Goal: Task Accomplishment & Management: Manage account settings

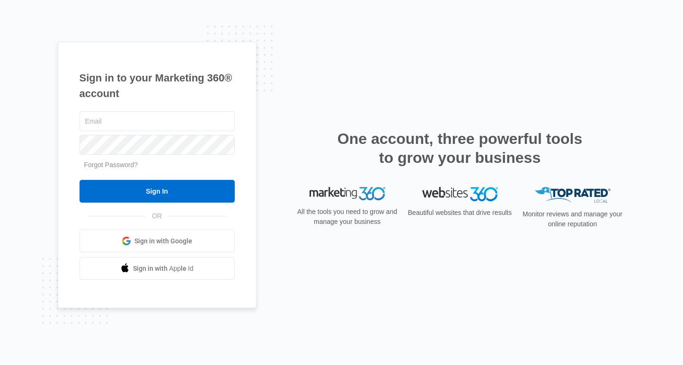
type input "[PERSON_NAME][EMAIL_ADDRESS][PERSON_NAME][DOMAIN_NAME]"
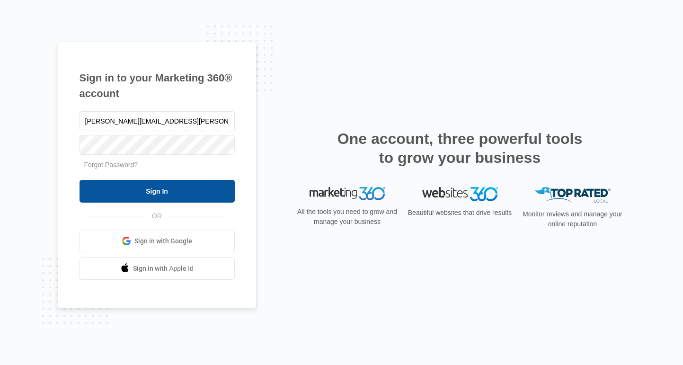
click at [152, 192] on input "Sign In" at bounding box center [157, 191] width 155 height 23
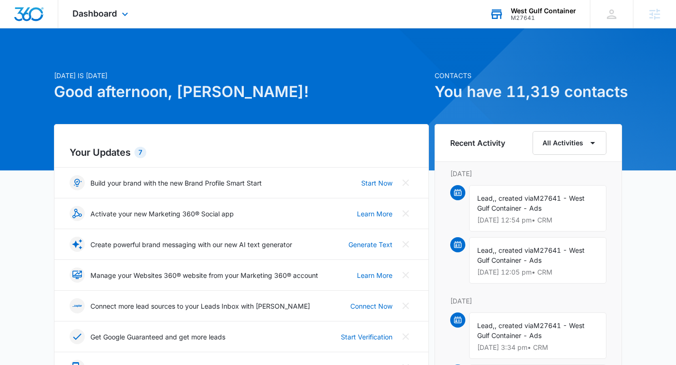
click at [527, 3] on div "West Gulf Container M27641 Your Accounts View All" at bounding box center [532, 14] width 115 height 28
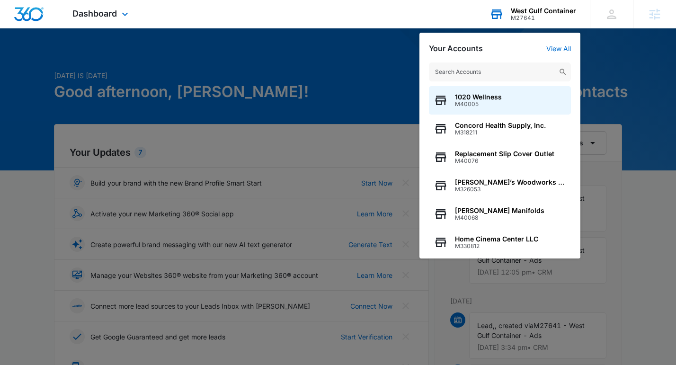
click at [501, 66] on input "text" at bounding box center [500, 71] width 142 height 19
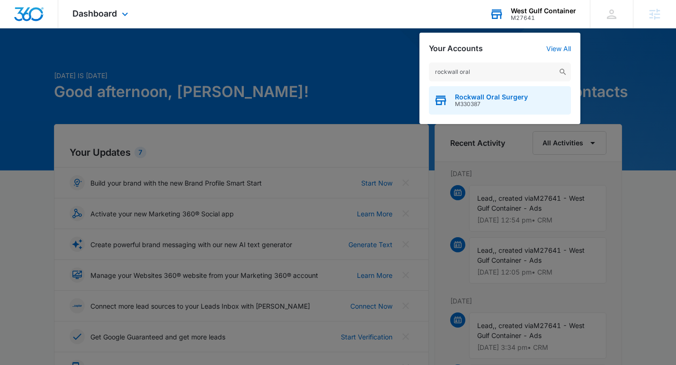
type input "rockwall oral"
click at [499, 104] on span "M330387" at bounding box center [491, 104] width 73 height 7
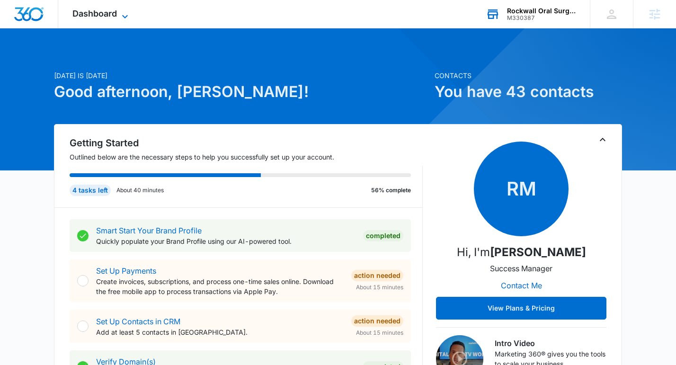
click at [103, 18] on span "Dashboard" at bounding box center [94, 14] width 44 height 10
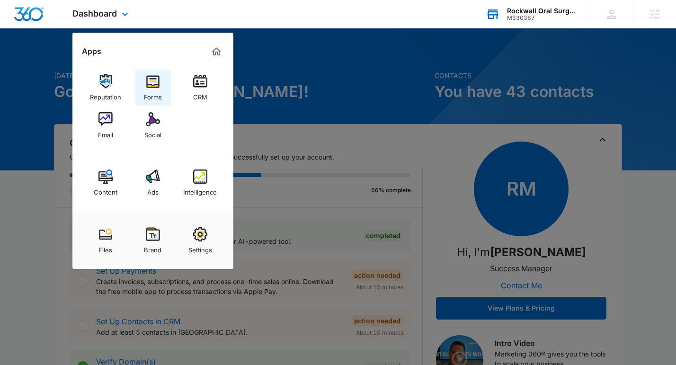
click at [159, 83] on img at bounding box center [153, 81] width 14 height 14
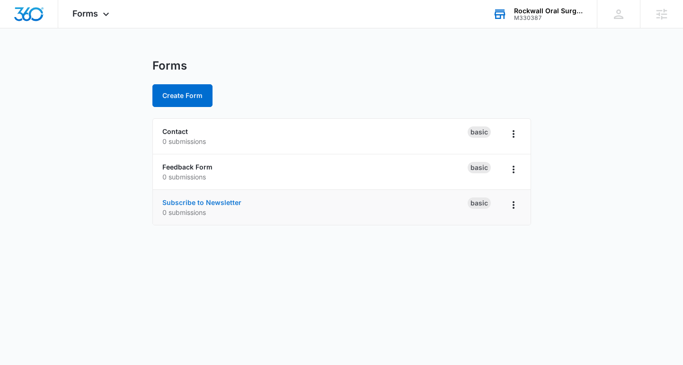
click at [200, 203] on link "Subscribe to Newsletter" at bounding box center [201, 202] width 79 height 8
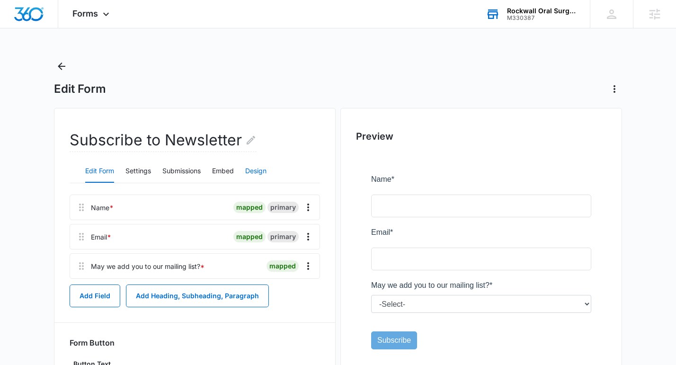
click at [254, 171] on button "Design" at bounding box center [255, 171] width 21 height 23
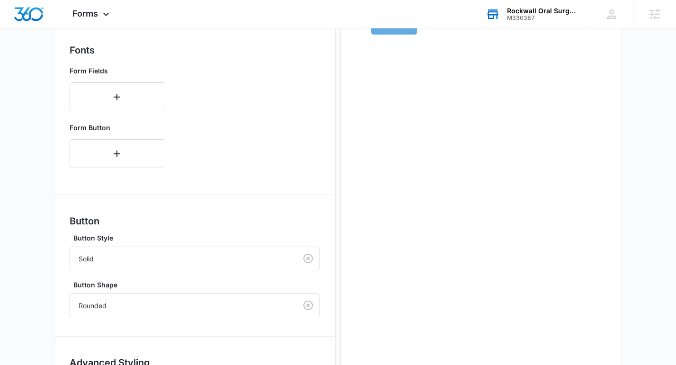
scroll to position [403, 0]
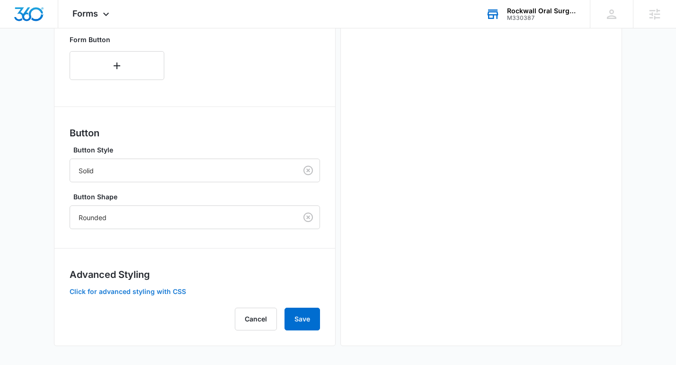
click at [158, 295] on button "Click for advanced styling with CSS" at bounding box center [128, 291] width 116 height 7
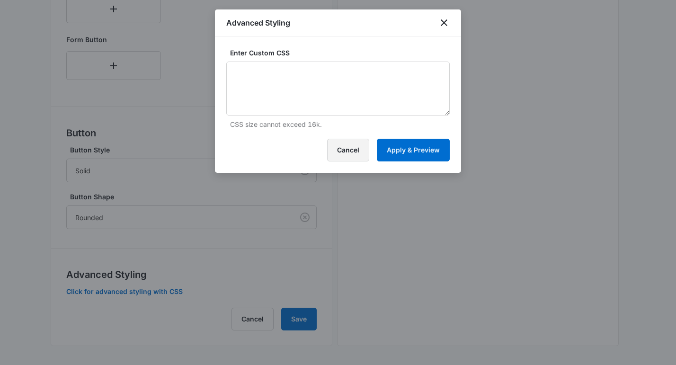
click at [356, 147] on button "Cancel" at bounding box center [348, 150] width 42 height 23
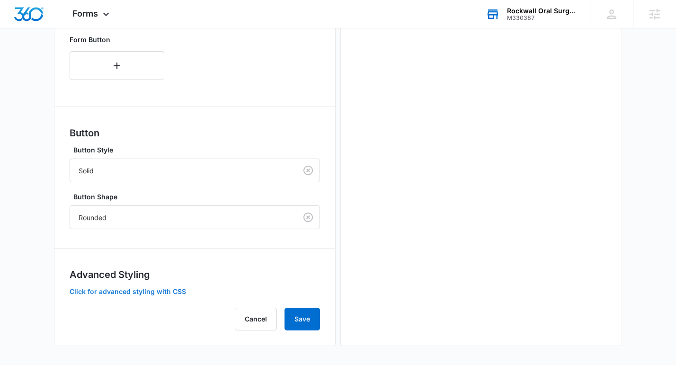
click at [135, 290] on button "Click for advanced styling with CSS" at bounding box center [128, 291] width 116 height 7
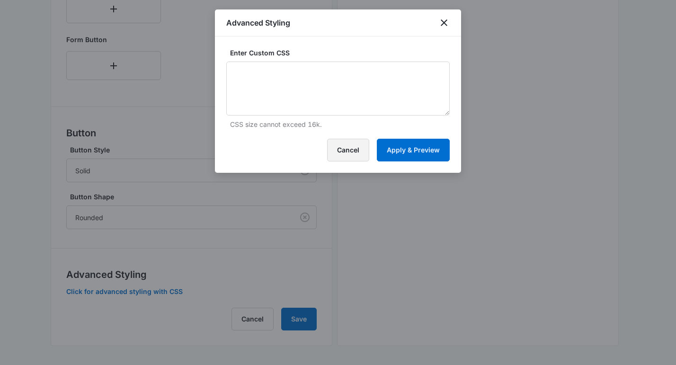
click at [359, 141] on button "Cancel" at bounding box center [348, 150] width 42 height 23
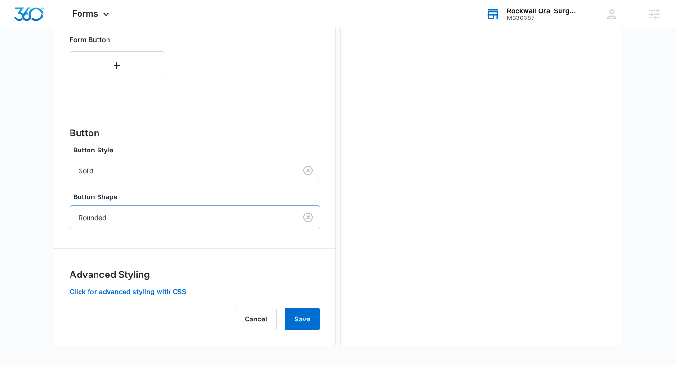
click at [162, 225] on div "Rounded" at bounding box center [183, 217] width 227 height 21
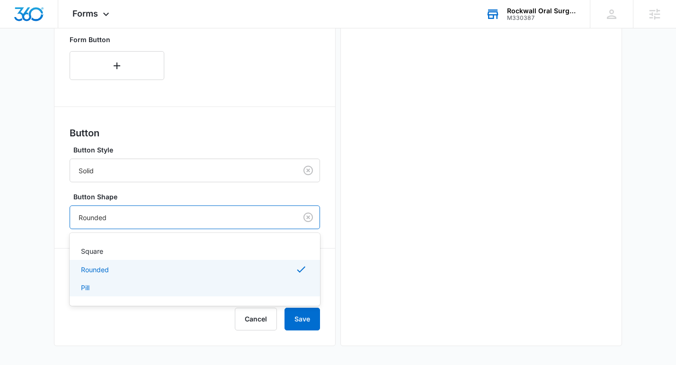
click at [125, 289] on div "Pill" at bounding box center [194, 288] width 226 height 10
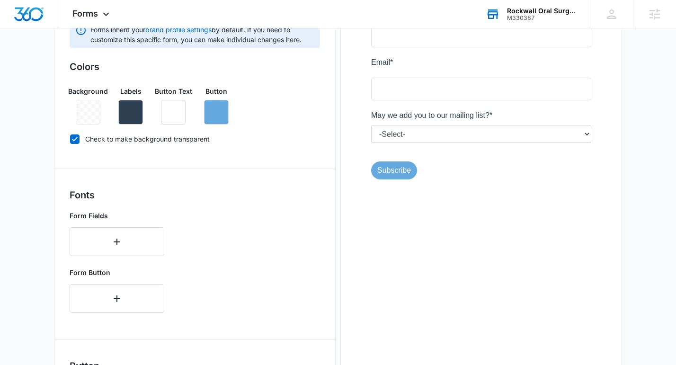
scroll to position [151, 0]
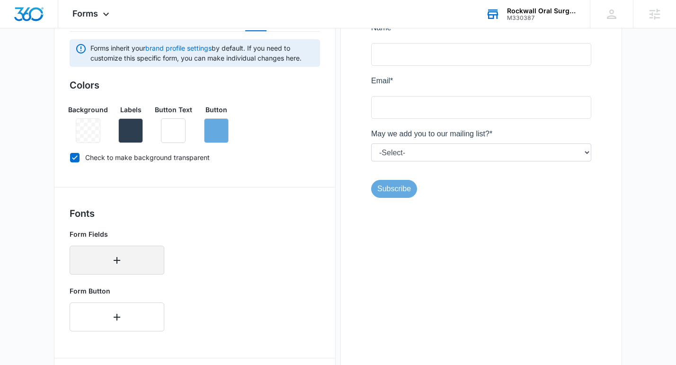
click at [124, 267] on button "button" at bounding box center [117, 260] width 95 height 29
click at [110, 258] on div "Select..." at bounding box center [117, 257] width 95 height 23
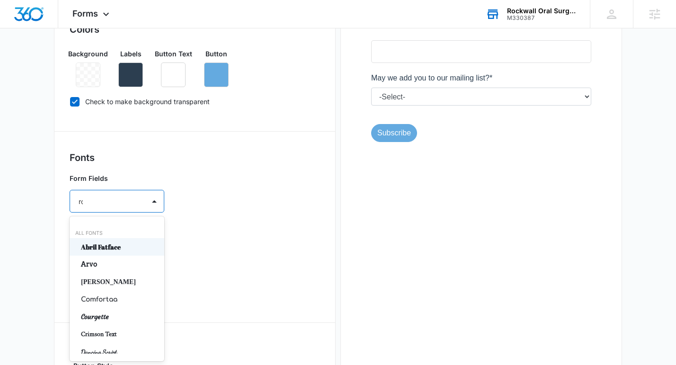
type input "rob"
click at [118, 245] on p "Roboto" at bounding box center [116, 247] width 70 height 10
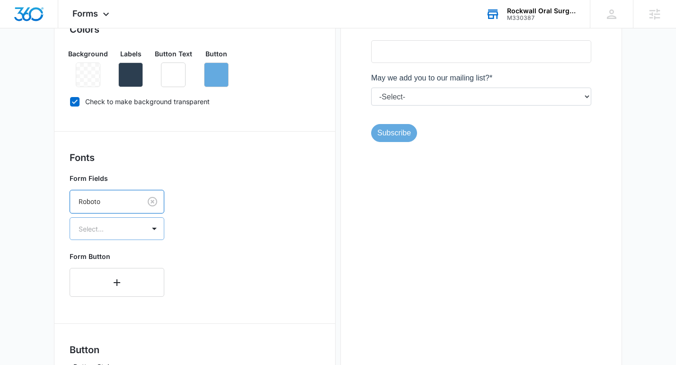
click at [117, 234] on div at bounding box center [106, 229] width 54 height 12
click at [105, 262] on p "Regular" at bounding box center [116, 262] width 70 height 10
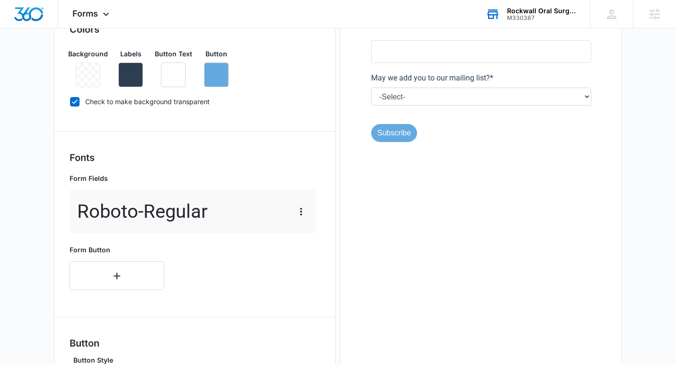
click at [108, 259] on div "Form Button" at bounding box center [117, 267] width 95 height 45
click at [109, 269] on button "button" at bounding box center [117, 275] width 95 height 29
click at [109, 268] on div "Select..." at bounding box center [117, 272] width 95 height 23
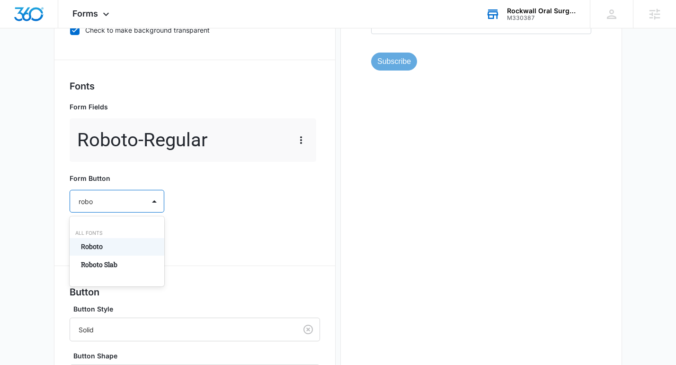
type input "robot"
click at [103, 246] on p "Roboto" at bounding box center [116, 247] width 70 height 10
click at [105, 227] on div at bounding box center [106, 229] width 54 height 12
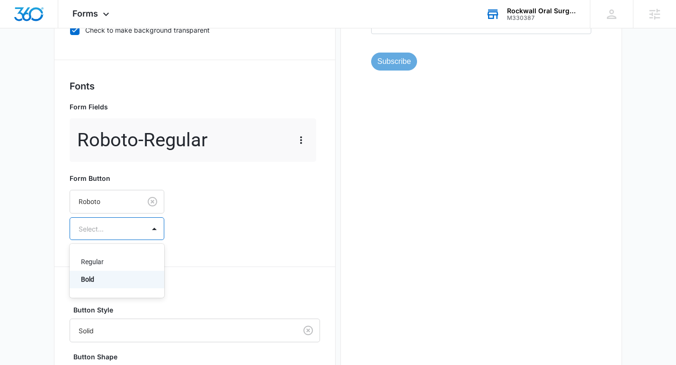
click at [100, 278] on p "Bold" at bounding box center [116, 279] width 70 height 10
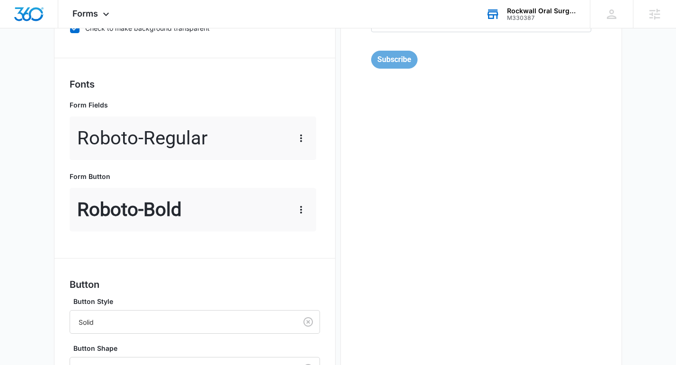
scroll to position [432, 0]
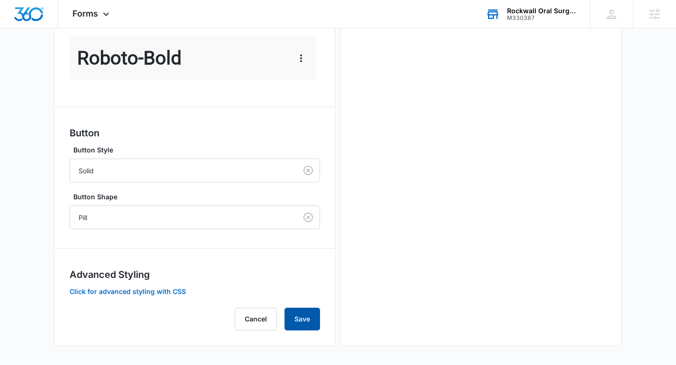
click at [300, 313] on button "Save" at bounding box center [301, 319] width 35 height 23
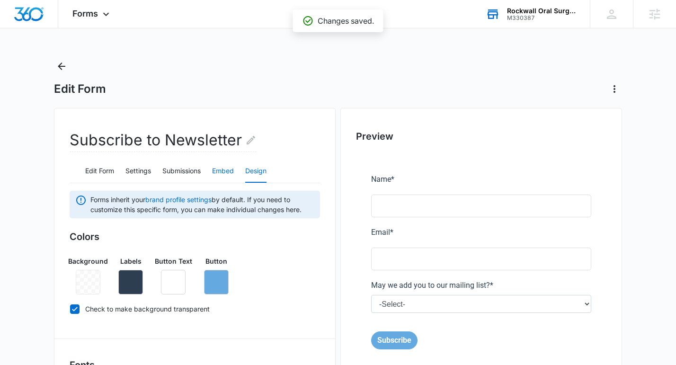
click at [222, 174] on button "Embed" at bounding box center [223, 171] width 22 height 23
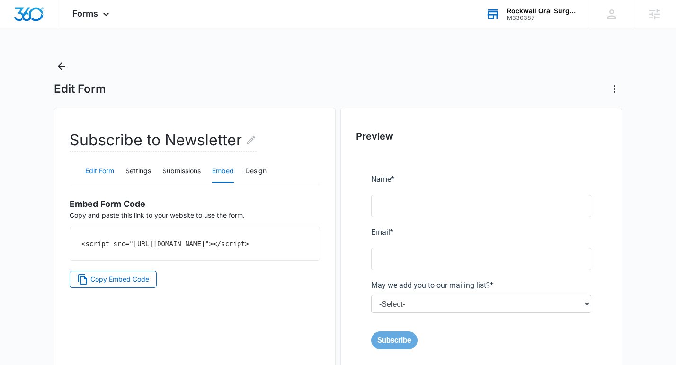
click at [102, 173] on button "Edit Form" at bounding box center [99, 171] width 29 height 23
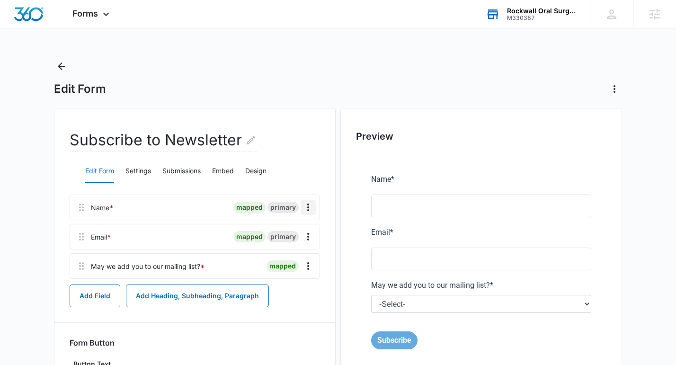
click at [308, 212] on icon "Overflow Menu" at bounding box center [307, 207] width 11 height 11
click at [303, 230] on button "Edit" at bounding box center [288, 234] width 54 height 14
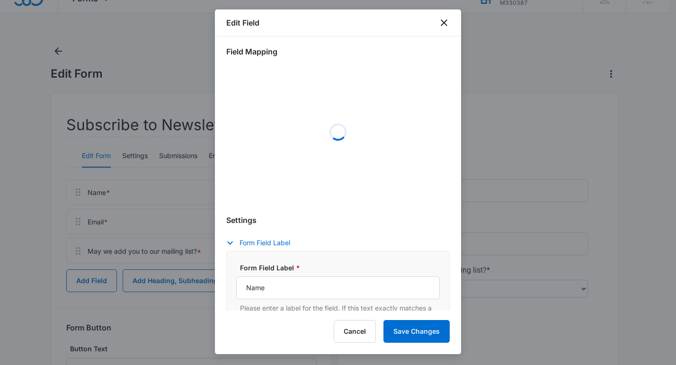
scroll to position [99, 0]
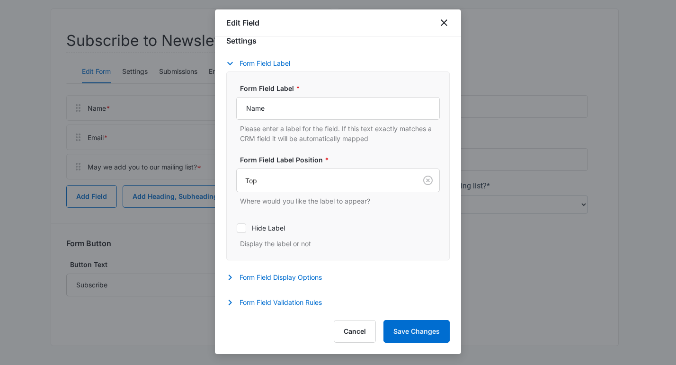
click at [300, 271] on div "Settings Form Field Label Form Field Label * Name Please enter a label for the …" at bounding box center [337, 172] width 223 height 275
click at [302, 278] on button "Form Field Display Options" at bounding box center [278, 277] width 105 height 11
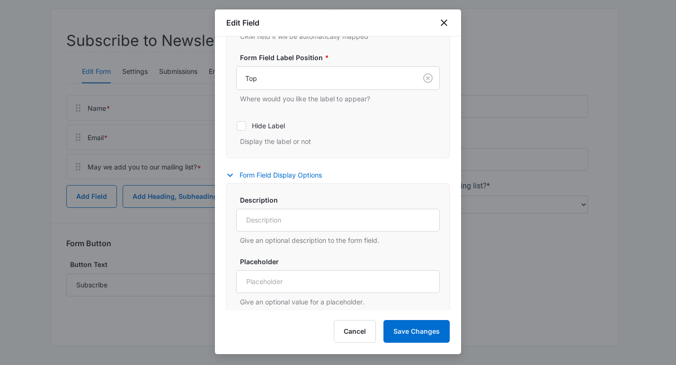
scroll to position [287, 0]
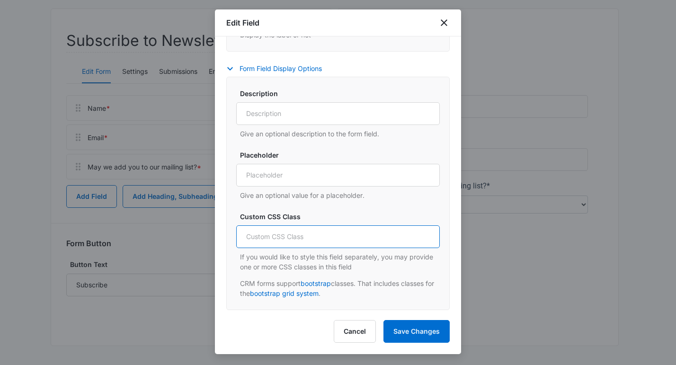
click at [325, 235] on input "Custom CSS Class" at bounding box center [338, 236] width 204 height 23
type input "col-6"
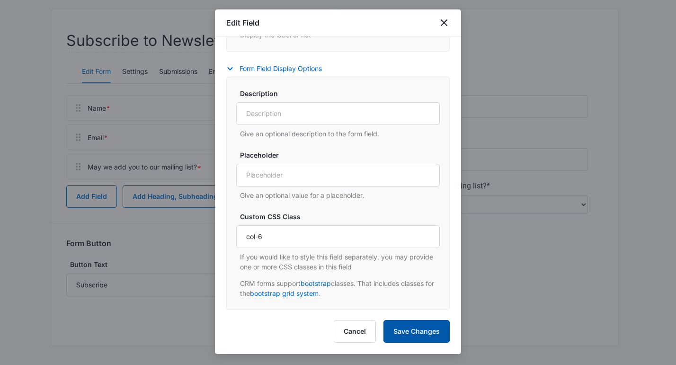
click at [414, 332] on button "Save Changes" at bounding box center [416, 331] width 66 height 23
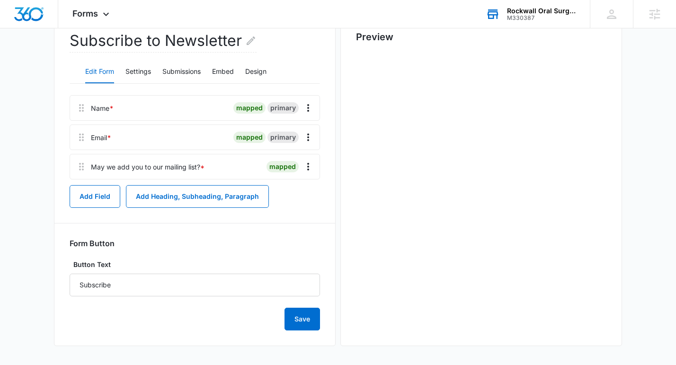
scroll to position [0, 0]
click at [308, 138] on icon "Overflow Menu" at bounding box center [307, 137] width 11 height 11
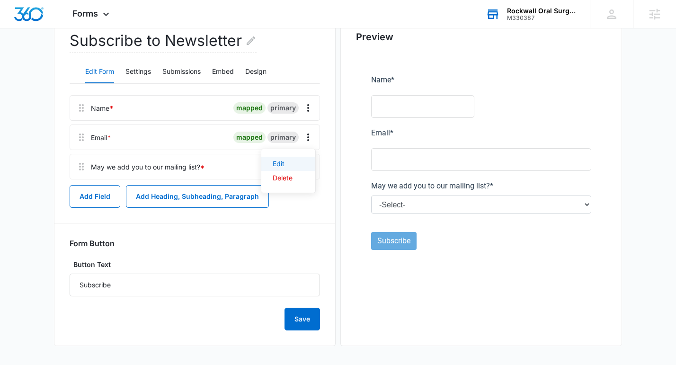
click at [293, 161] on button "Edit" at bounding box center [288, 164] width 54 height 14
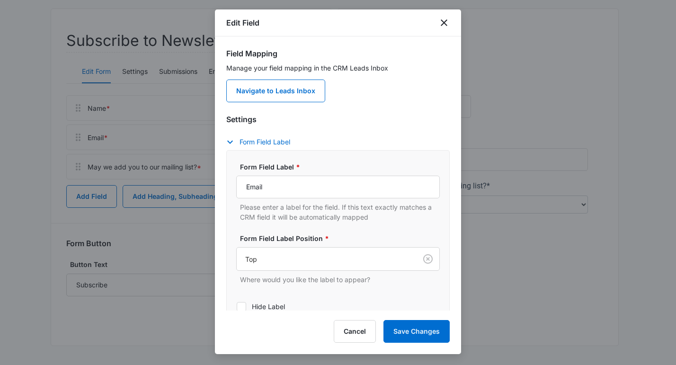
scroll to position [79, 0]
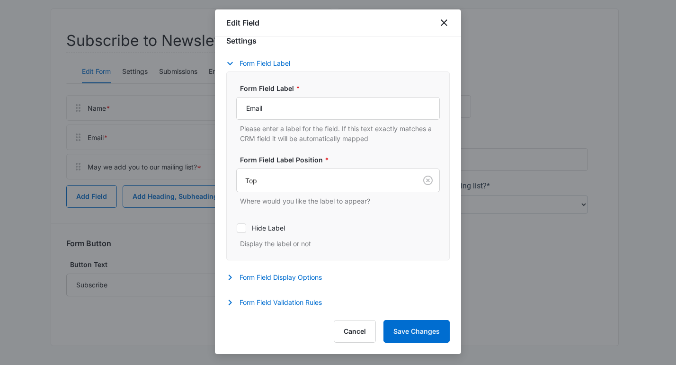
click at [288, 285] on div "Form Field Display Options Description Give an optional description to the form…" at bounding box center [337, 279] width 223 height 14
click at [292, 276] on button "Form Field Display Options" at bounding box center [278, 277] width 105 height 11
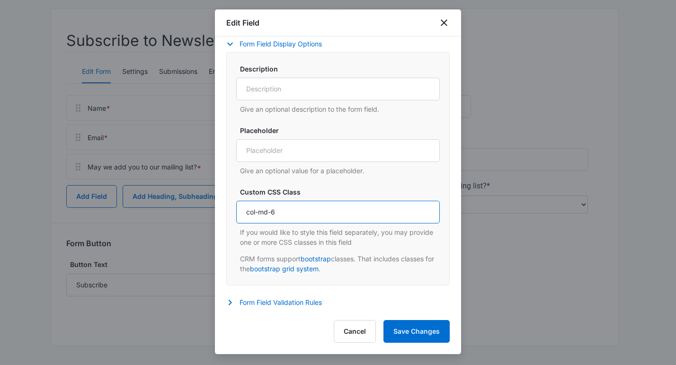
click at [289, 215] on input "col-md-6" at bounding box center [338, 212] width 204 height 23
drag, startPoint x: 270, startPoint y: 210, endPoint x: 281, endPoint y: 204, distance: 12.7
click at [270, 210] on input "col-md-6" at bounding box center [338, 212] width 204 height 23
type input "col-6"
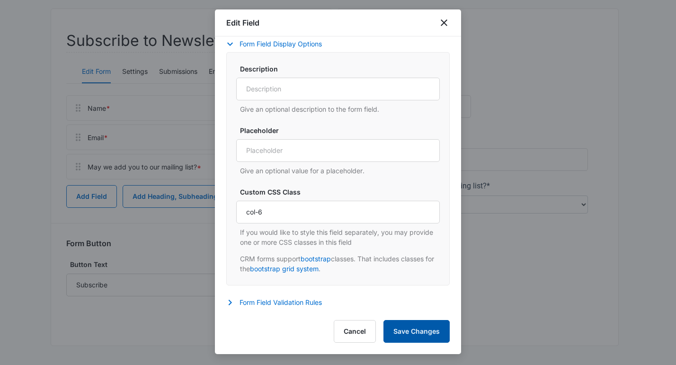
click at [406, 329] on button "Save Changes" at bounding box center [416, 331] width 66 height 23
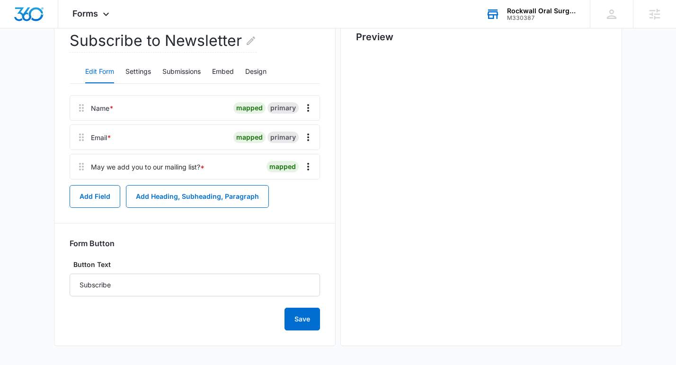
scroll to position [0, 0]
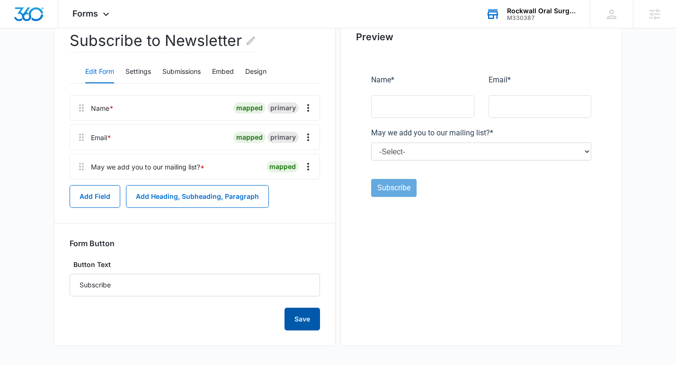
click at [294, 320] on button "Save" at bounding box center [301, 319] width 35 height 23
